Goal: Complete application form

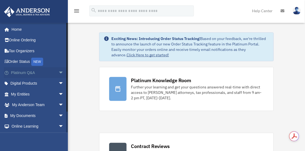
click at [58, 74] on span "arrow_drop_down" at bounding box center [63, 72] width 11 height 11
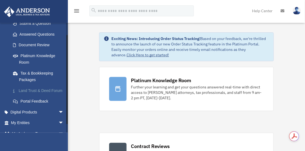
scroll to position [109, 0]
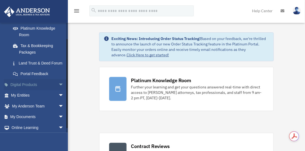
click at [58, 90] on span "arrow_drop_down" at bounding box center [63, 84] width 11 height 11
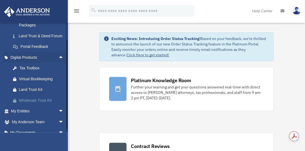
scroll to position [163, 0]
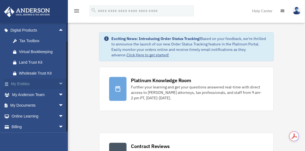
click at [58, 90] on span "arrow_drop_down" at bounding box center [63, 83] width 11 height 11
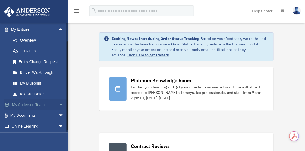
scroll to position [245, 0]
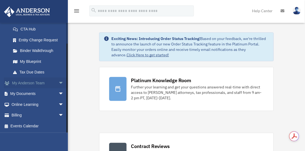
click at [59, 84] on span "arrow_drop_down" at bounding box center [63, 82] width 11 height 11
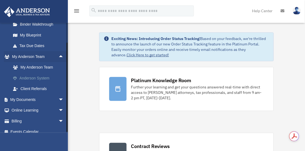
scroll to position [277, 0]
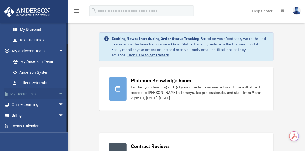
click at [58, 94] on span "arrow_drop_down" at bounding box center [63, 93] width 11 height 11
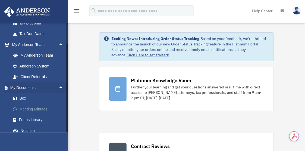
click at [42, 114] on link "Meeting Minutes" at bounding box center [40, 108] width 64 height 11
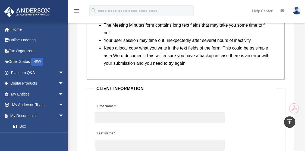
scroll to position [570, 0]
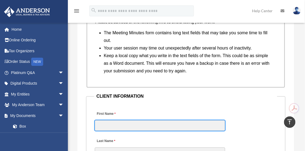
click at [106, 120] on input "First Name" at bounding box center [160, 125] width 130 height 10
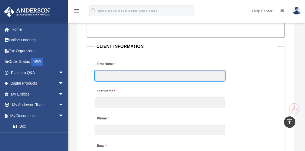
scroll to position [624, 0]
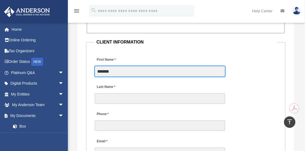
type input "*******"
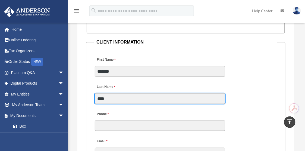
type input "****"
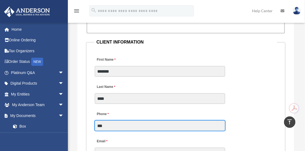
scroll to position [678, 0]
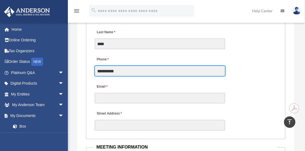
type input "**********"
